Goal: Find specific page/section: Find specific page/section

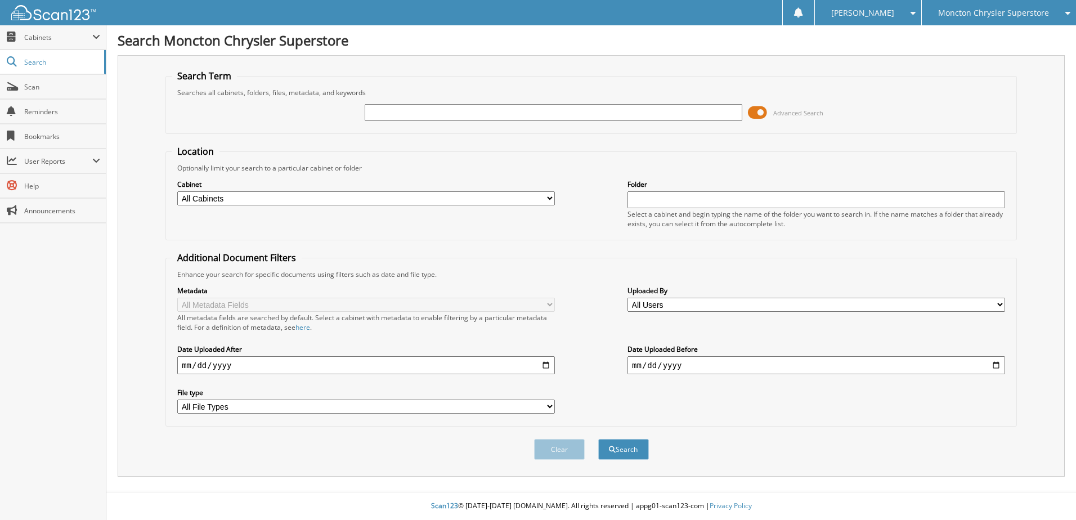
click at [381, 112] on input "text" at bounding box center [553, 112] width 377 height 17
type input "506790"
click at [750, 110] on span at bounding box center [757, 112] width 19 height 17
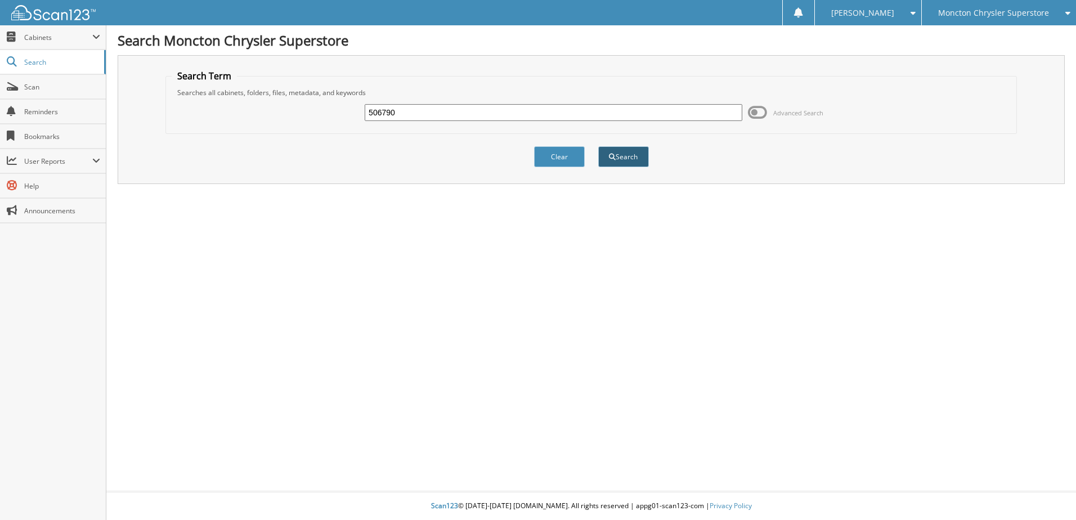
click at [622, 157] on button "Search" at bounding box center [623, 156] width 51 height 21
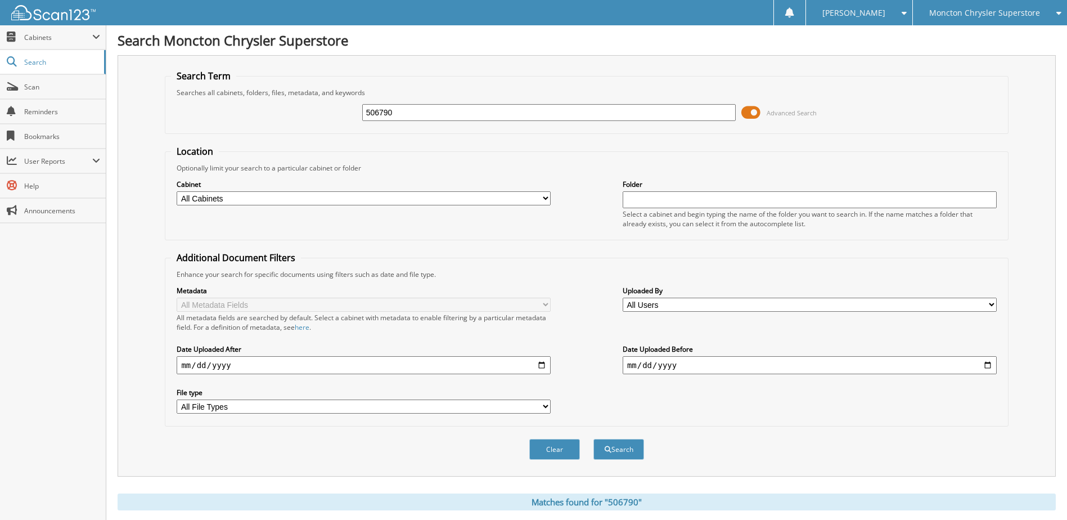
click at [745, 111] on span at bounding box center [750, 112] width 19 height 17
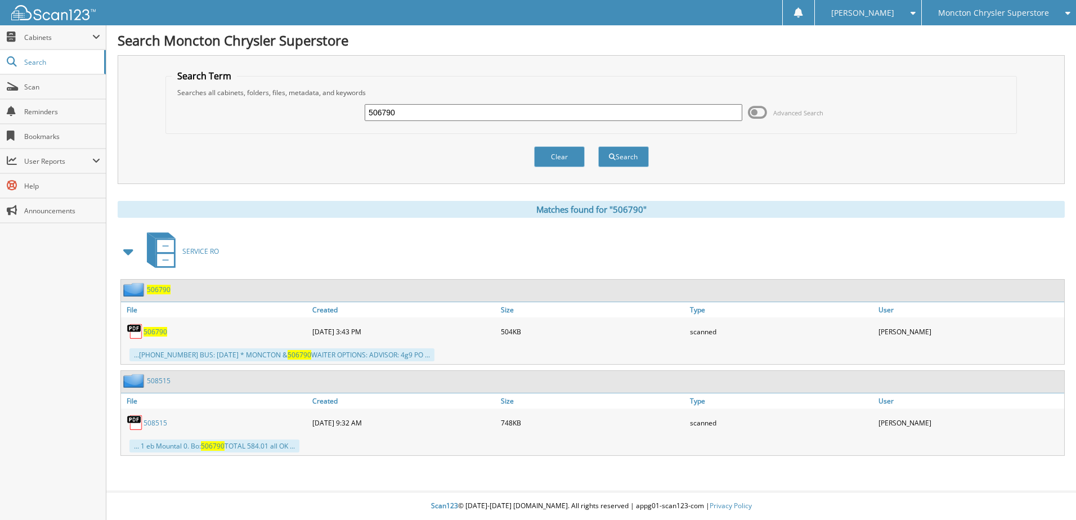
click at [152, 330] on span "506790" at bounding box center [155, 332] width 24 height 10
